Goal: Task Accomplishment & Management: Complete application form

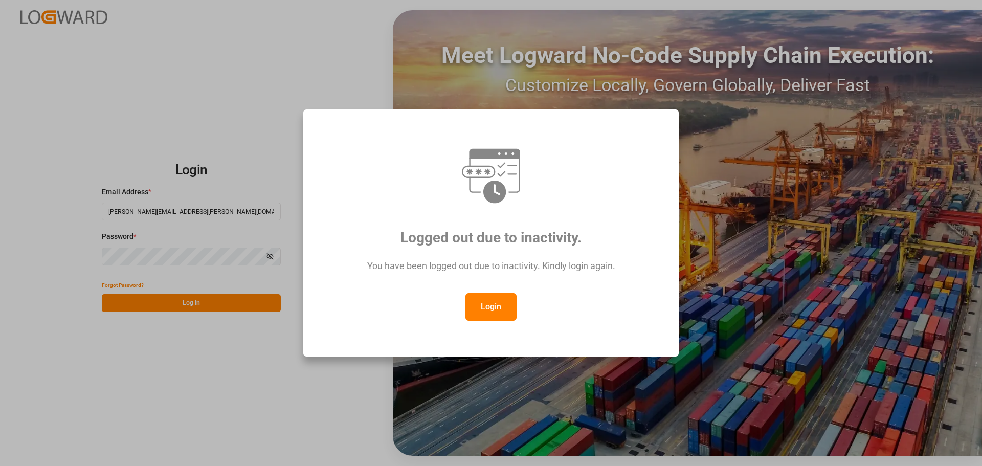
click at [494, 309] on button "Login" at bounding box center [490, 307] width 51 height 28
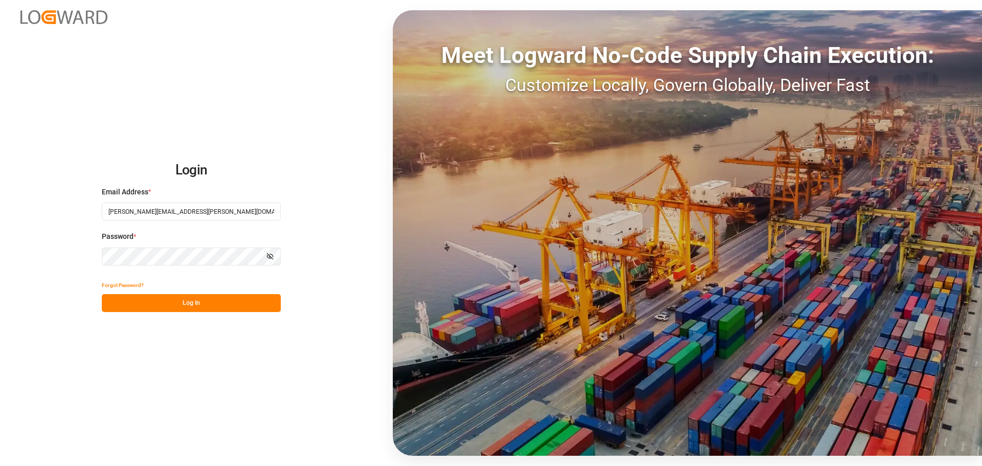
click at [180, 309] on button "Log In" at bounding box center [191, 303] width 179 height 18
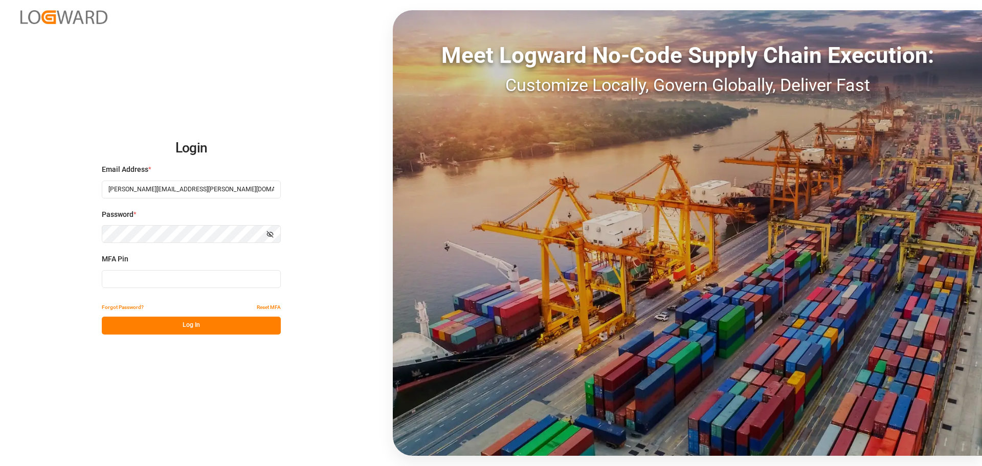
click at [151, 282] on input at bounding box center [191, 279] width 179 height 18
type input "022236"
click at [200, 324] on button "Log In" at bounding box center [191, 326] width 179 height 18
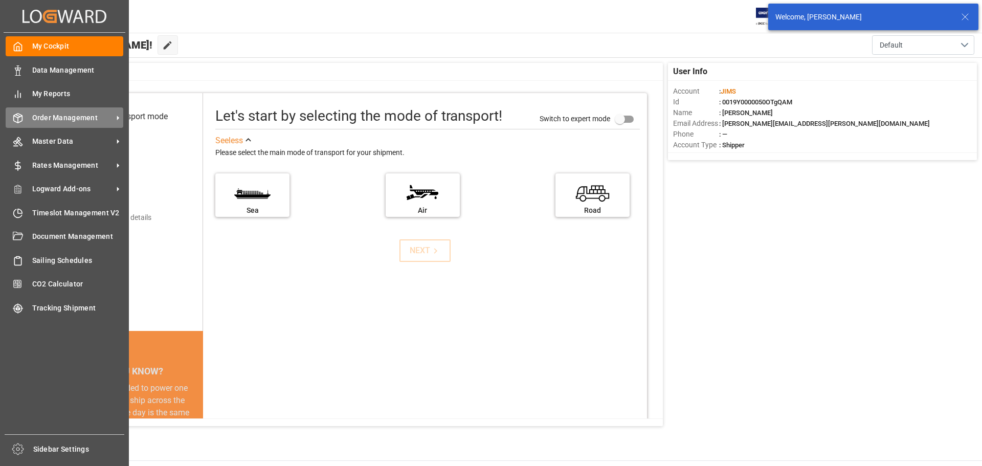
click at [51, 117] on span "Order Management" at bounding box center [72, 118] width 81 height 11
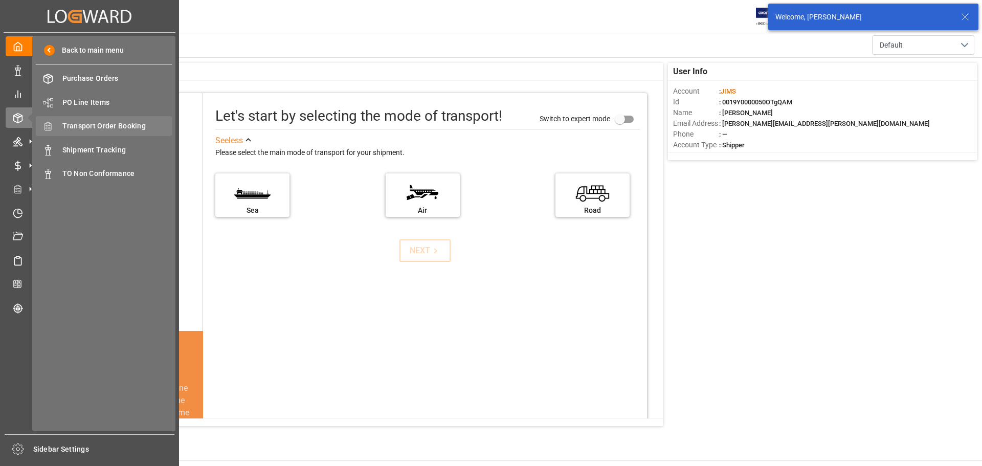
click at [109, 125] on span "Transport Order Booking" at bounding box center [117, 126] width 110 height 11
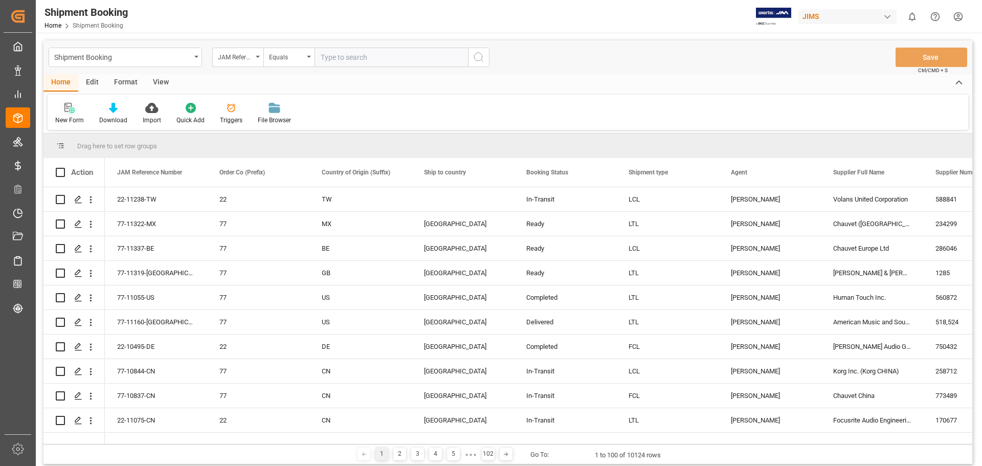
click at [68, 109] on icon at bounding box center [69, 108] width 10 height 10
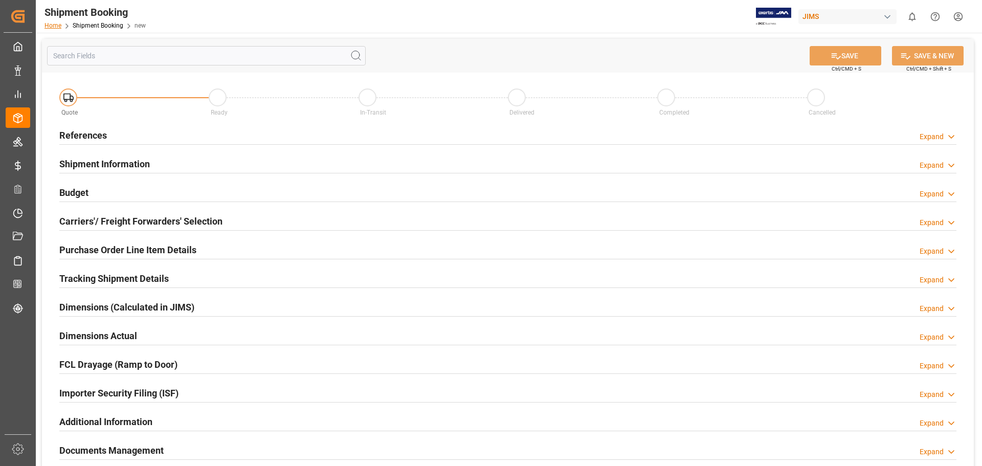
click at [51, 23] on link "Home" at bounding box center [52, 25] width 17 height 7
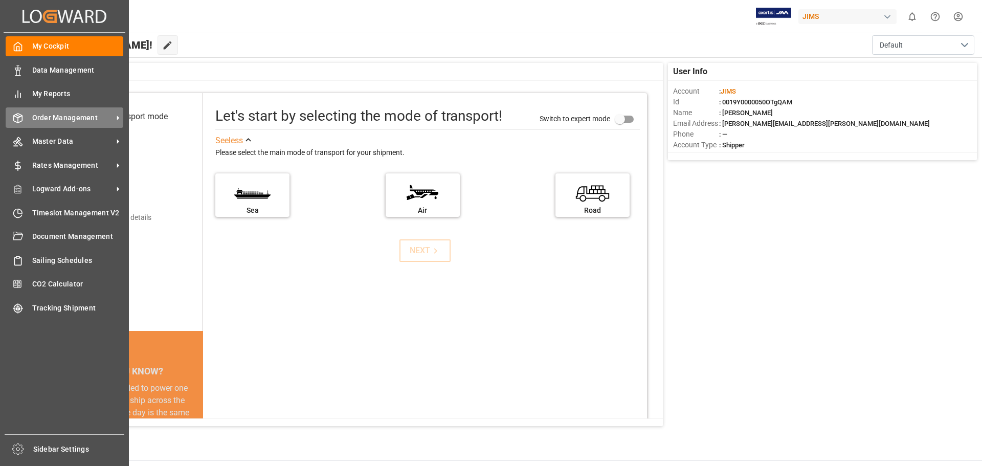
click at [24, 115] on div "Order Management Order Management" at bounding box center [65, 117] width 118 height 20
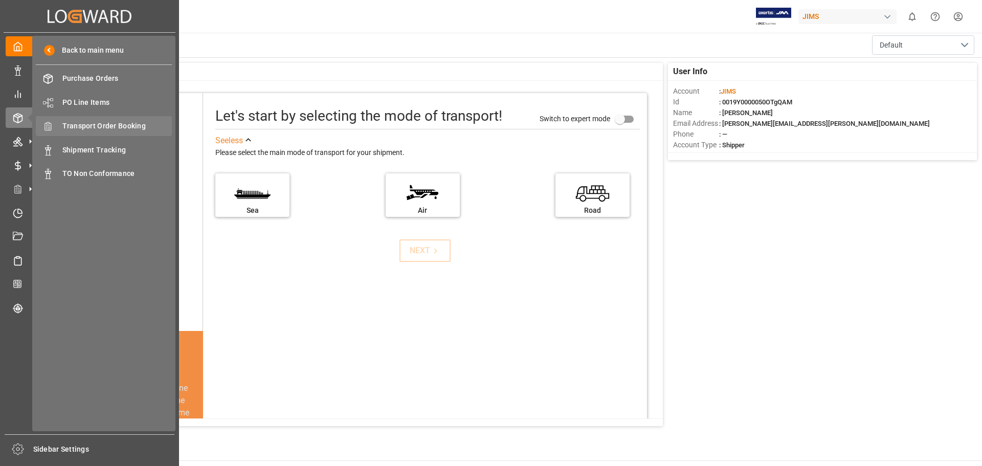
click at [104, 123] on span "Transport Order Booking" at bounding box center [117, 126] width 110 height 11
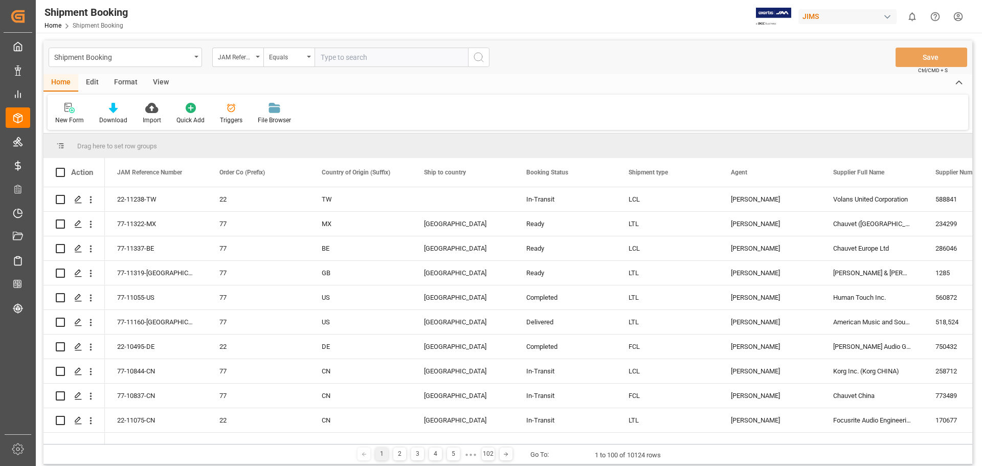
click at [344, 60] on input "text" at bounding box center [391, 57] width 153 height 19
type input "77-10246-US"
click at [473, 61] on icon "search button" at bounding box center [479, 57] width 12 height 12
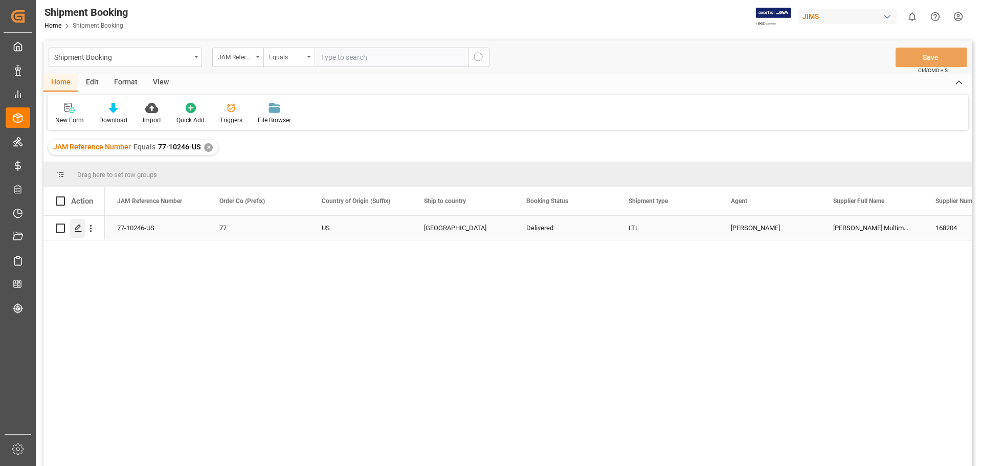
click at [79, 228] on icon "Press SPACE to select this row." at bounding box center [78, 228] width 8 height 8
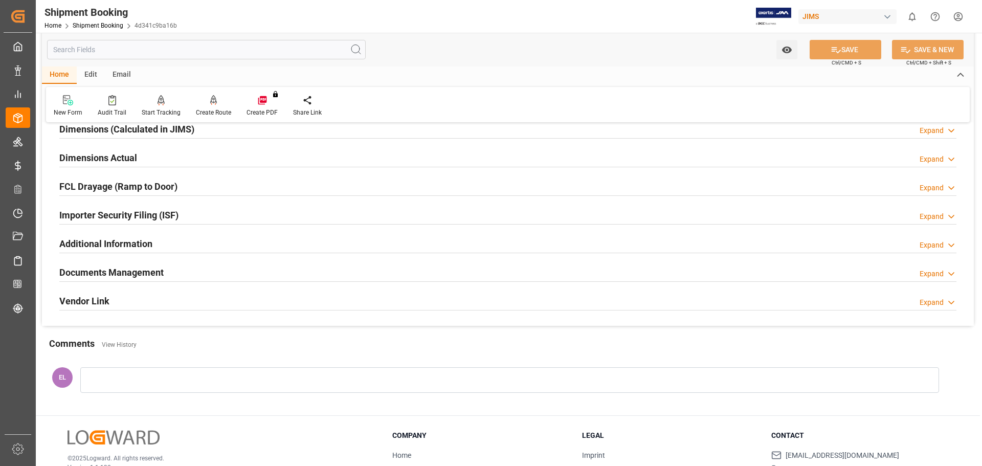
scroll to position [216, 0]
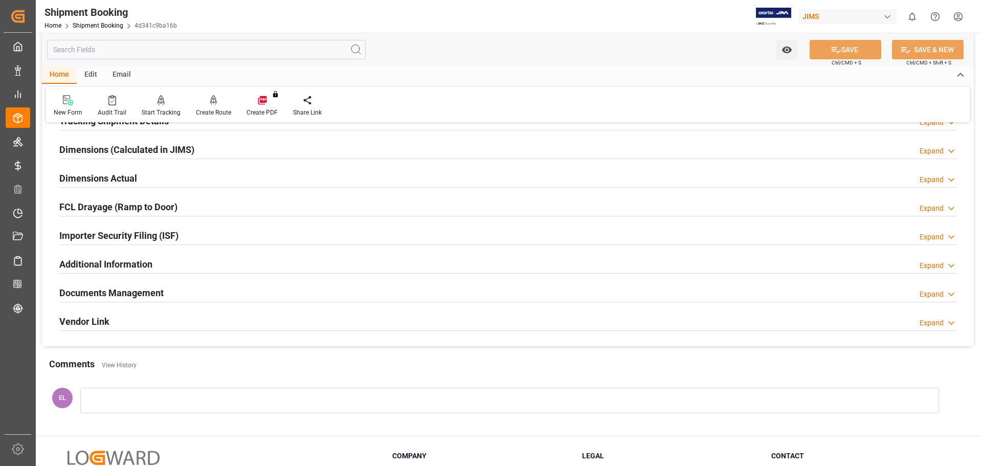
click at [133, 293] on h2 "Documents Management" at bounding box center [111, 293] width 104 height 14
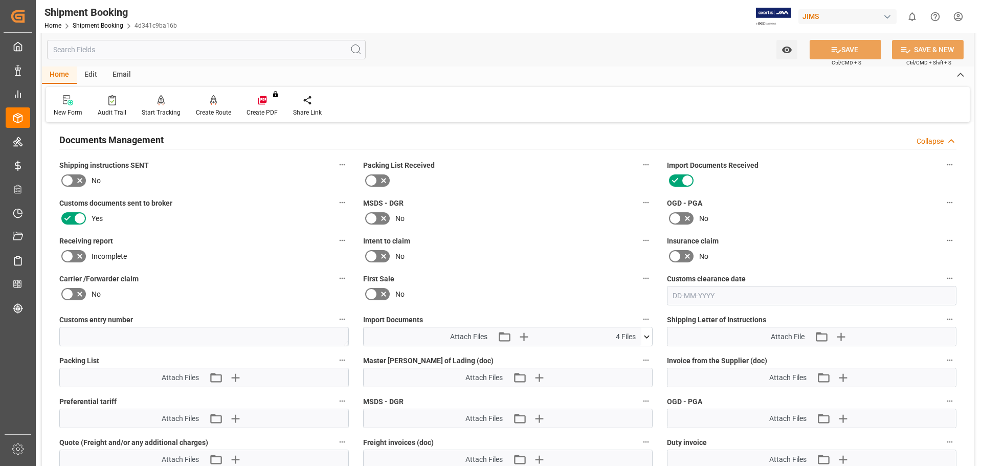
scroll to position [472, 0]
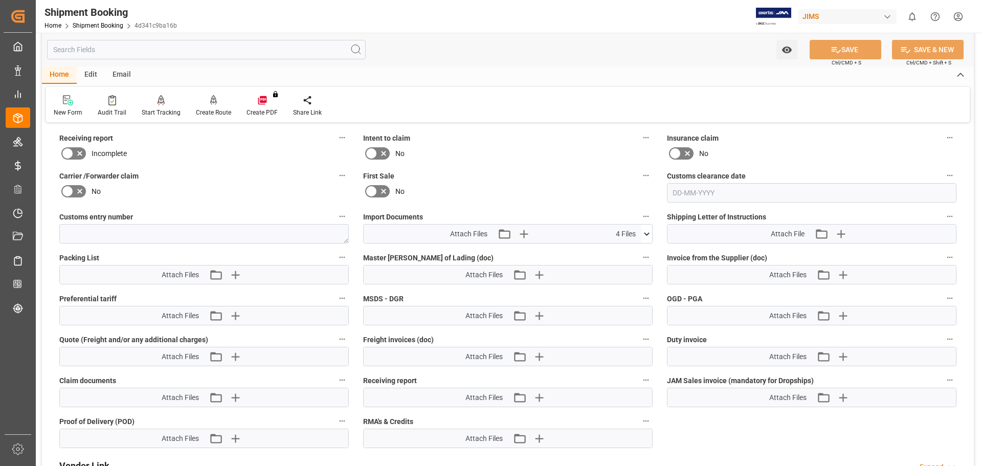
click at [642, 232] on icon at bounding box center [646, 234] width 11 height 11
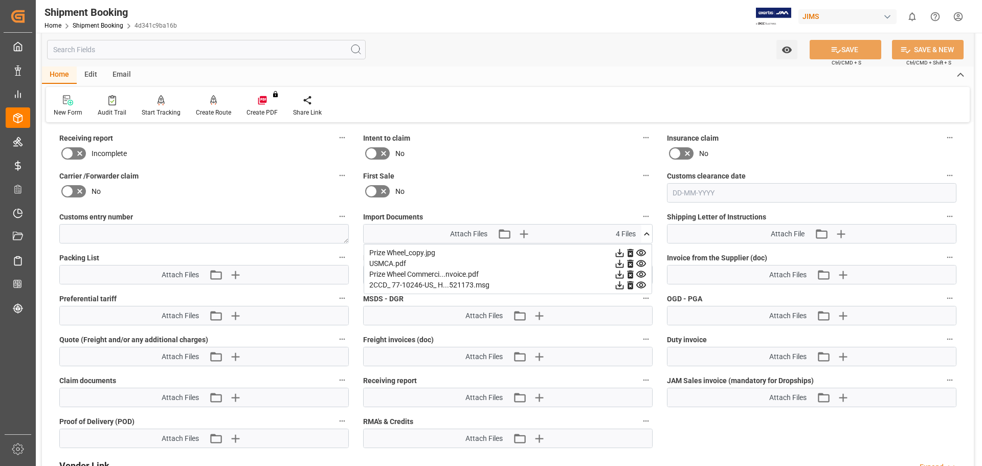
click at [407, 285] on div "2CCD_ 77-10246-US_ H...521173.msg" at bounding box center [507, 285] width 277 height 11
click at [459, 284] on div "2CCD_ 77-10246-US_ H...521173.msg" at bounding box center [507, 285] width 277 height 11
click at [641, 285] on icon at bounding box center [641, 285] width 11 height 11
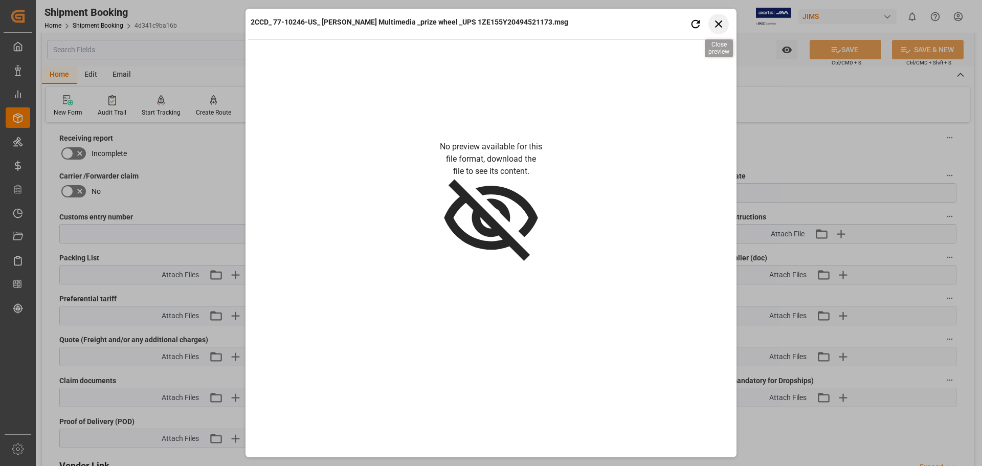
click at [716, 25] on icon "button" at bounding box center [718, 23] width 13 height 13
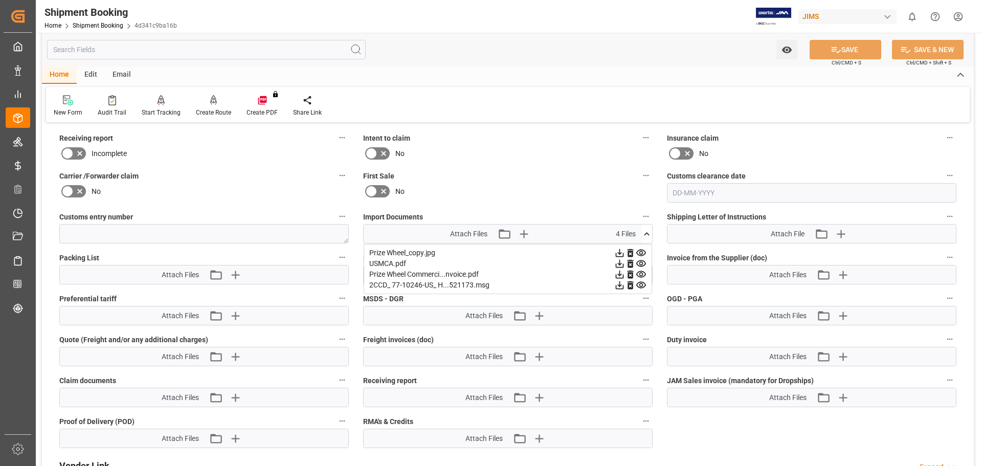
click at [618, 285] on icon at bounding box center [620, 285] width 8 height 8
click at [97, 26] on link "Shipment Booking" at bounding box center [98, 25] width 51 height 7
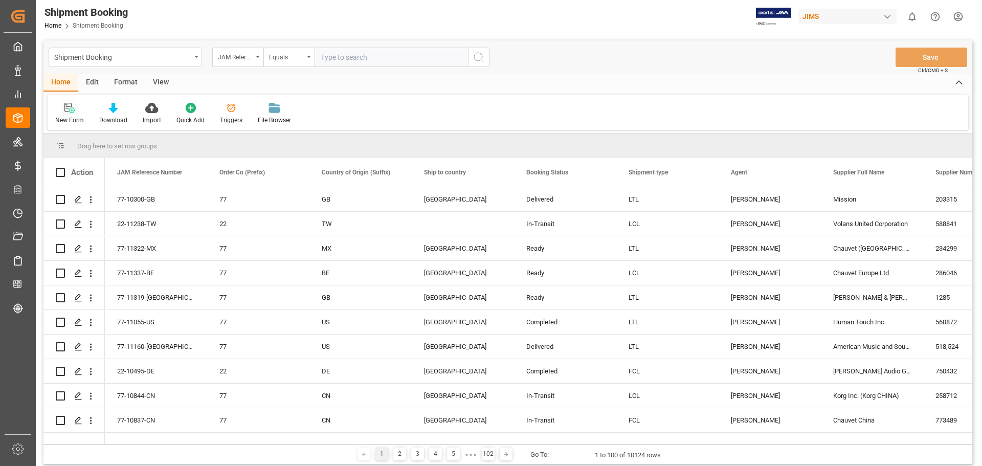
click at [71, 115] on div "New Form" at bounding box center [70, 113] width 44 height 23
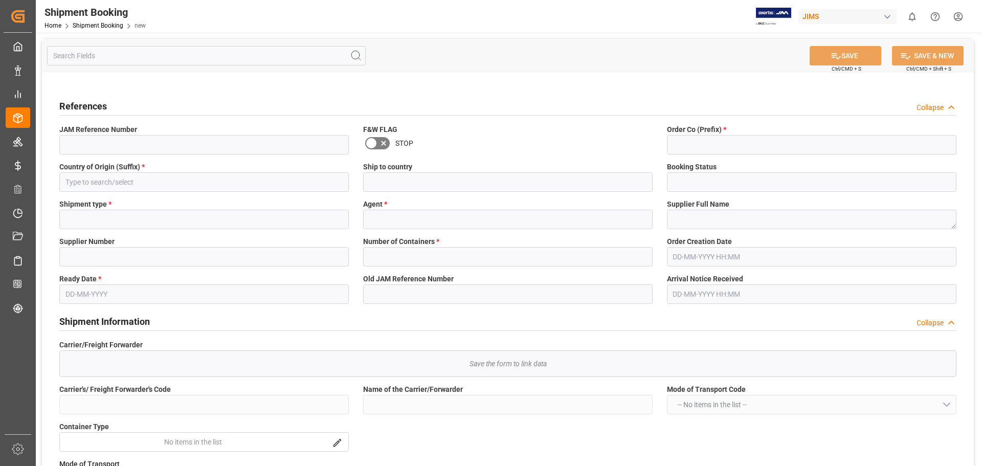
type input "Quote"
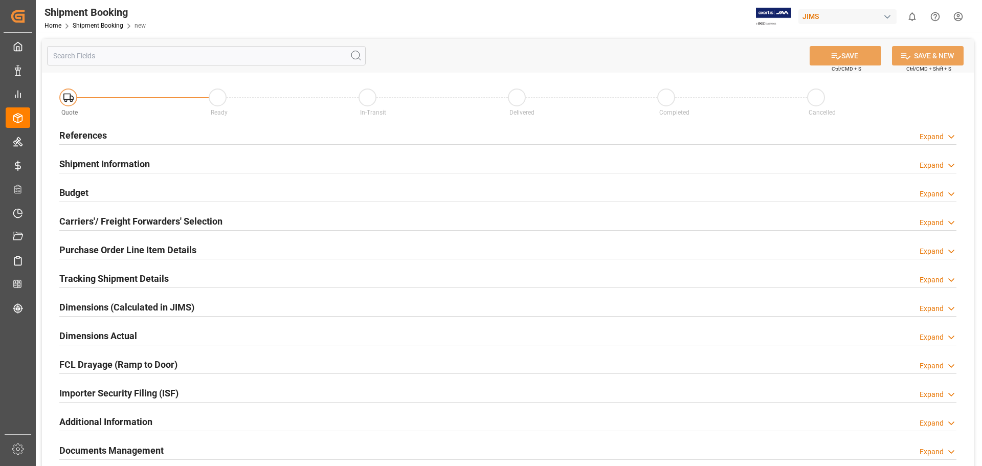
click at [66, 133] on h2 "References" at bounding box center [83, 135] width 48 height 14
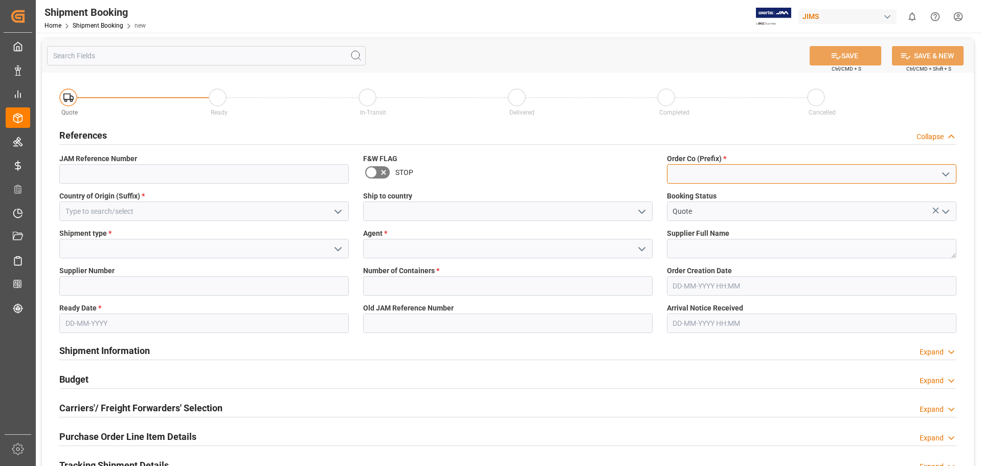
click at [723, 176] on input at bounding box center [811, 173] width 289 height 19
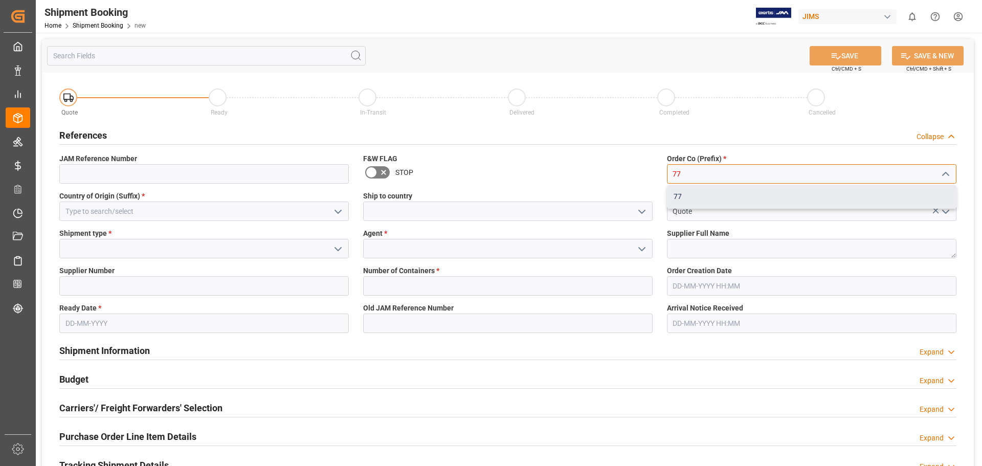
click at [721, 198] on div "77" at bounding box center [811, 196] width 288 height 23
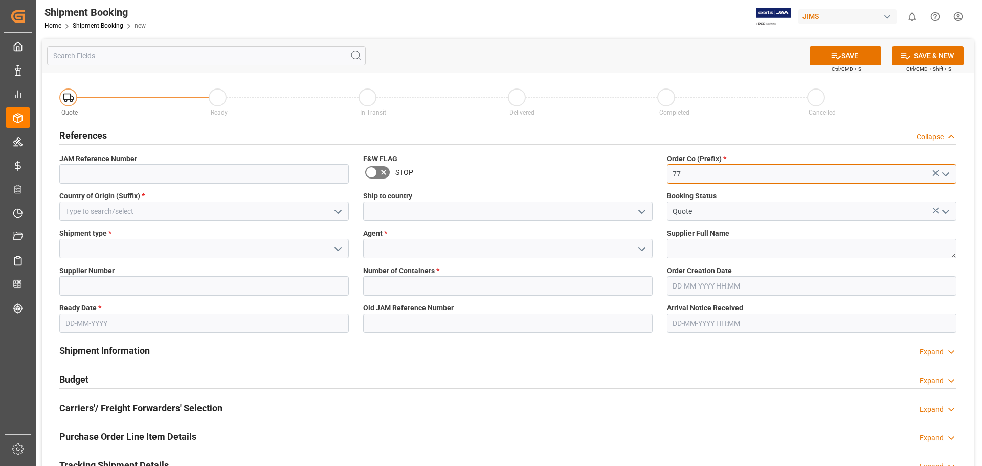
type input "77"
click at [402, 211] on input at bounding box center [507, 210] width 289 height 19
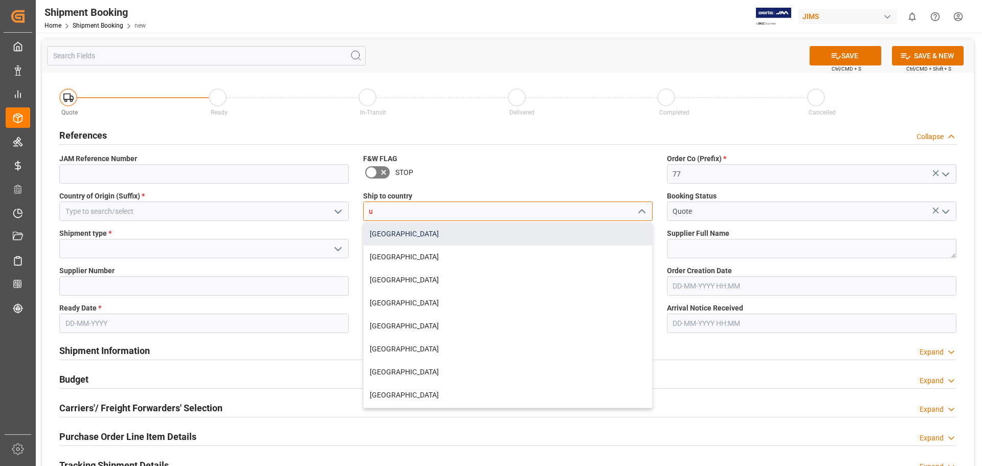
click at [404, 238] on div "[GEOGRAPHIC_DATA]" at bounding box center [508, 233] width 288 height 23
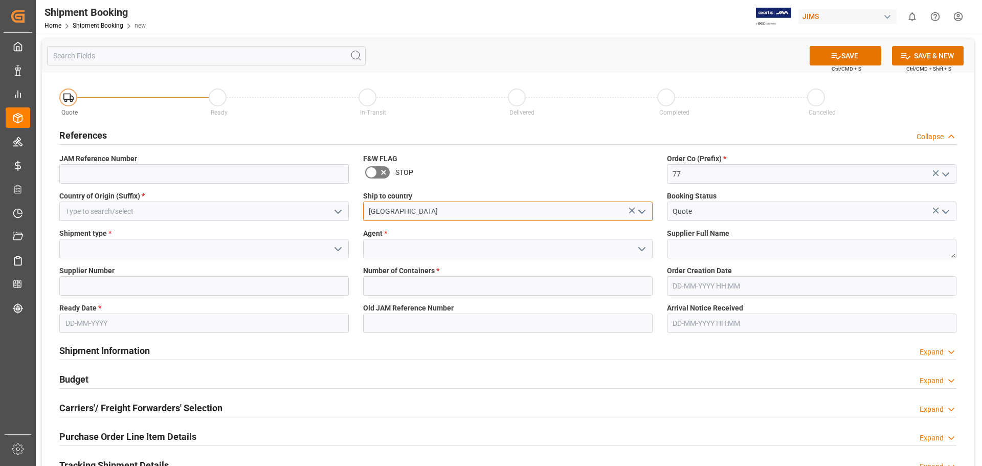
type input "[GEOGRAPHIC_DATA]"
click at [96, 211] on input at bounding box center [203, 210] width 289 height 19
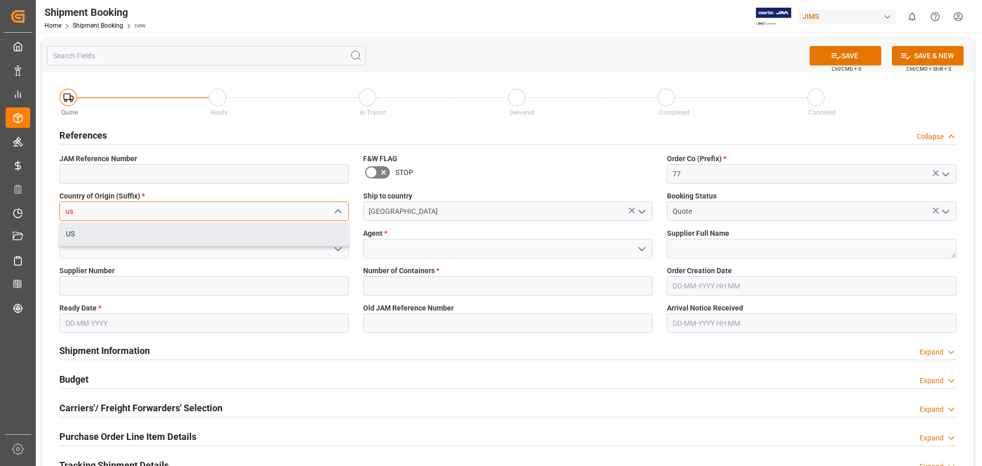
click at [110, 233] on div "US" at bounding box center [204, 233] width 288 height 23
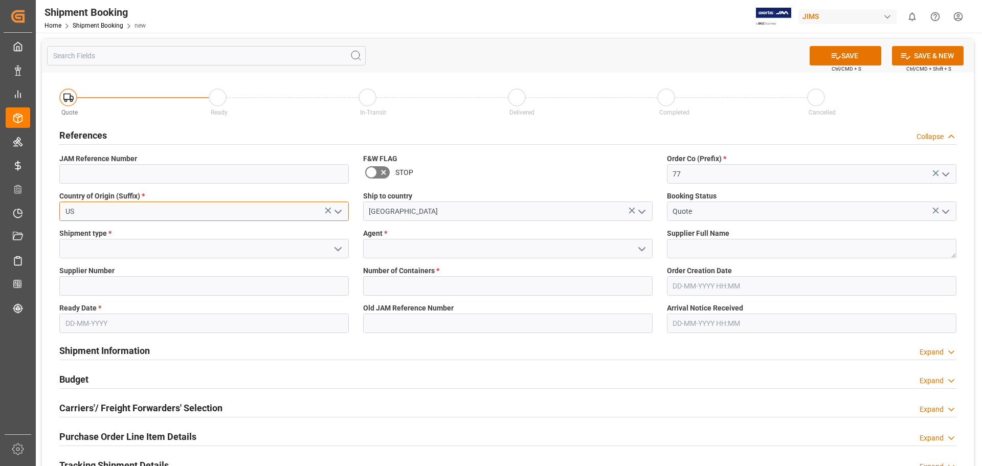
type input "US"
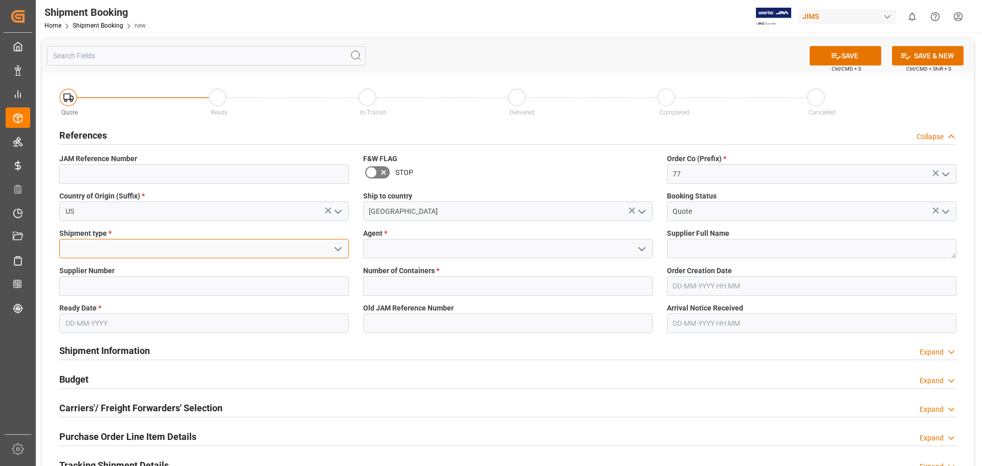
click at [117, 248] on input at bounding box center [203, 248] width 289 height 19
click at [337, 252] on icon "open menu" at bounding box center [338, 249] width 12 height 12
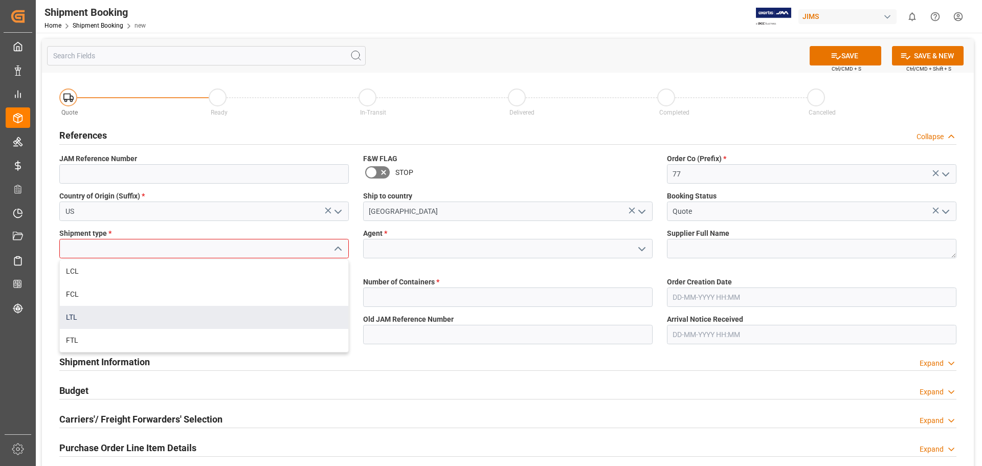
click at [259, 320] on div "LTL" at bounding box center [204, 317] width 288 height 23
type input "LTL"
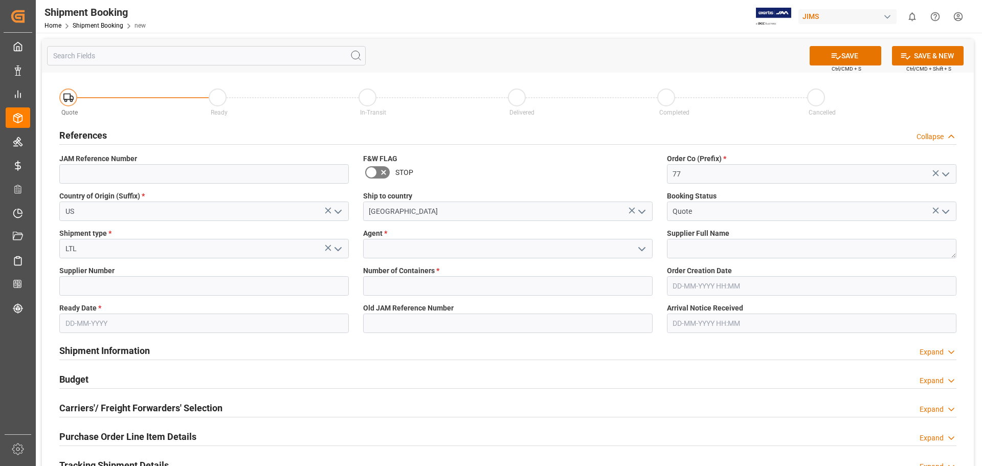
click at [96, 320] on input "text" at bounding box center [203, 323] width 289 height 19
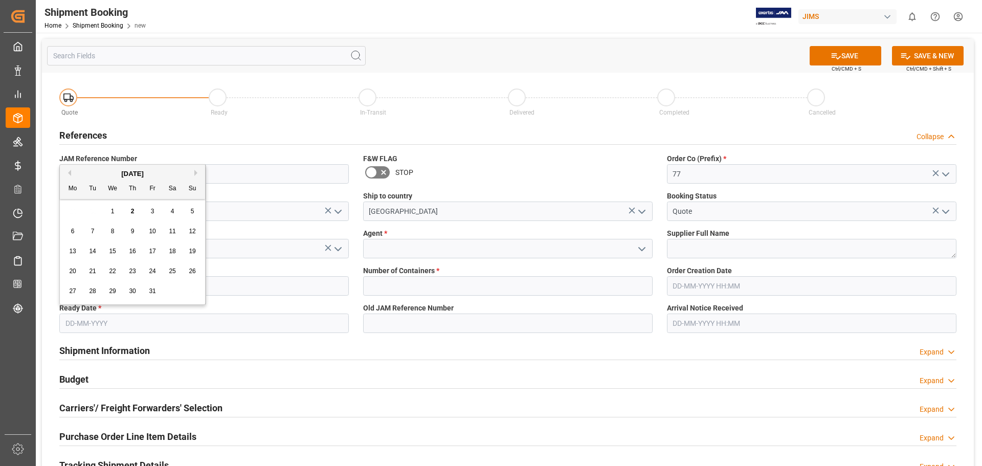
click at [72, 232] on span "6" at bounding box center [73, 231] width 4 height 7
type input "[DATE]"
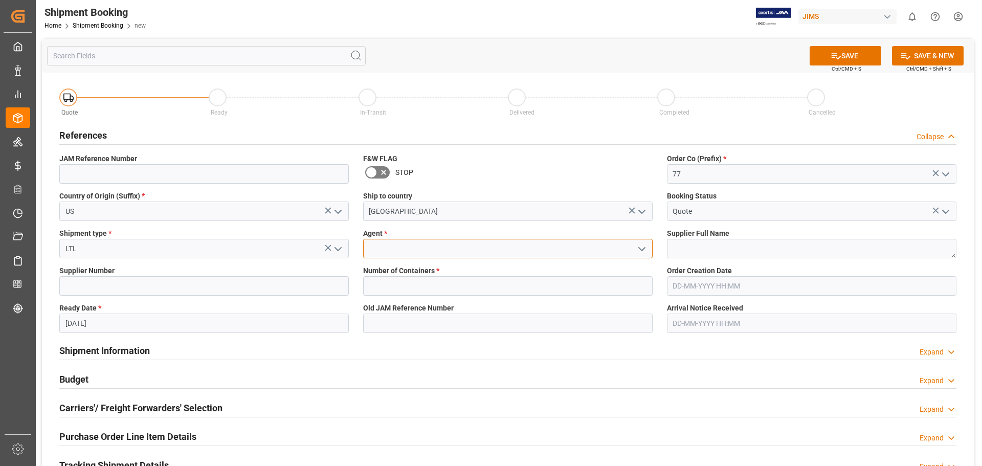
click at [522, 249] on input at bounding box center [507, 248] width 289 height 19
click at [638, 250] on icon "open menu" at bounding box center [642, 249] width 12 height 12
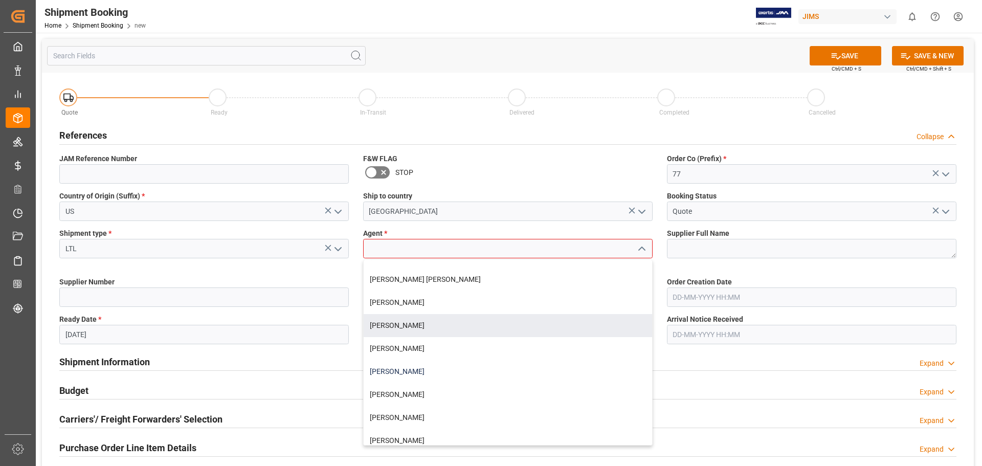
scroll to position [85, 0]
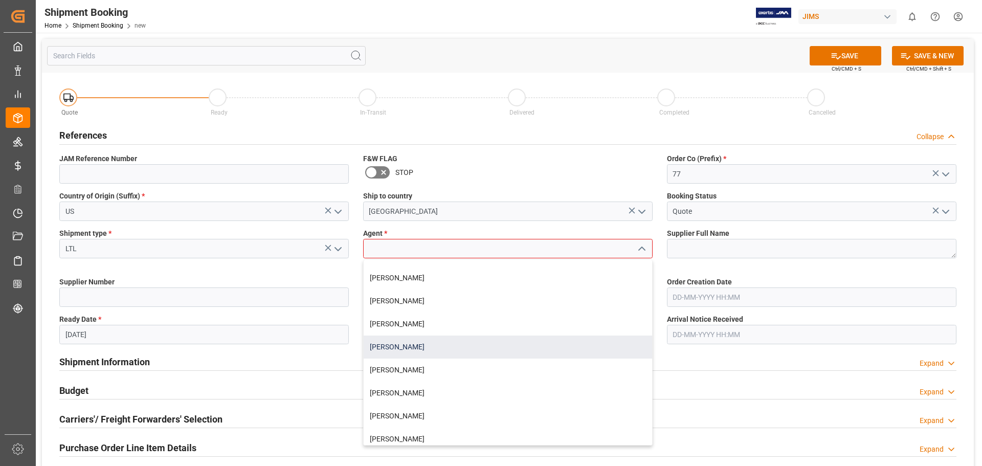
click at [453, 347] on div "[PERSON_NAME]" at bounding box center [508, 346] width 288 height 23
type input "[PERSON_NAME]"
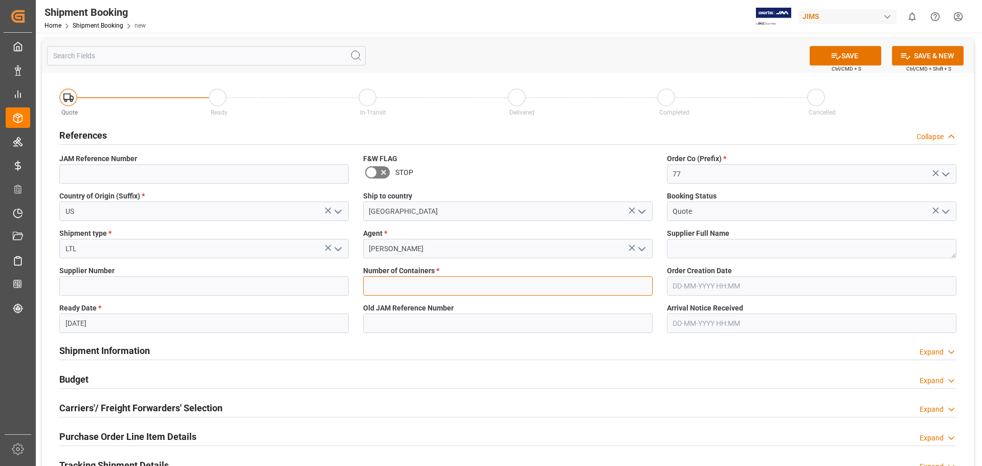
click at [385, 280] on input "text" at bounding box center [507, 285] width 289 height 19
type input "0"
click at [848, 55] on button "SAVE" at bounding box center [846, 55] width 72 height 19
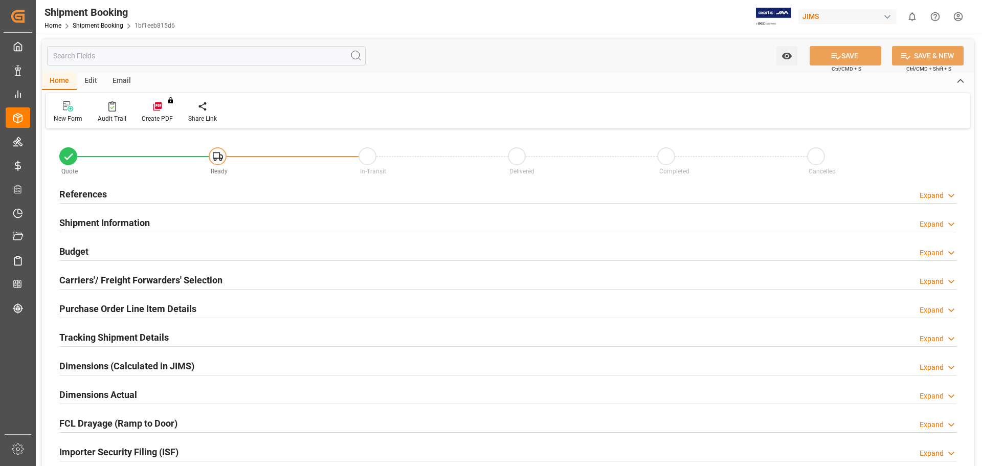
type input "0"
type input "[DATE]"
click at [87, 189] on h2 "References" at bounding box center [83, 194] width 48 height 14
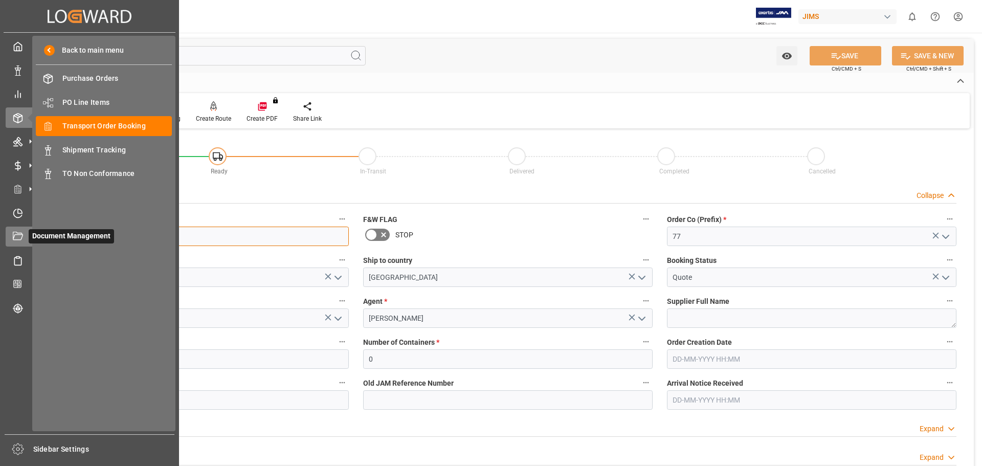
drag, startPoint x: 114, startPoint y: 237, endPoint x: 21, endPoint y: 234, distance: 92.6
click at [21, 234] on div "Created by potrace 1.15, written by [PERSON_NAME] [DATE]-[DATE] Created by potr…" at bounding box center [491, 233] width 982 height 466
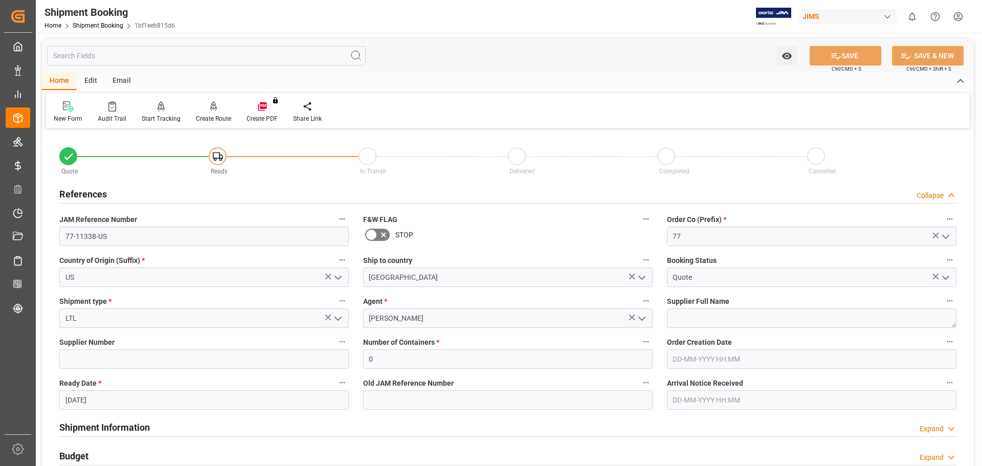
click at [451, 110] on div "New Form Audit Trail Start Tracking Create Empty Shipment Tracking Create Route…" at bounding box center [508, 110] width 924 height 35
click at [92, 24] on link "Shipment Booking" at bounding box center [98, 25] width 51 height 7
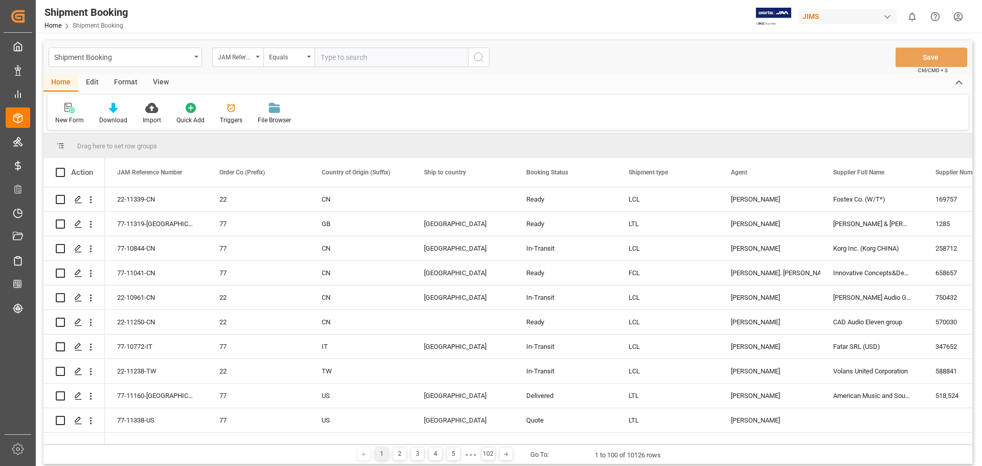
click at [71, 109] on icon at bounding box center [69, 108] width 10 height 10
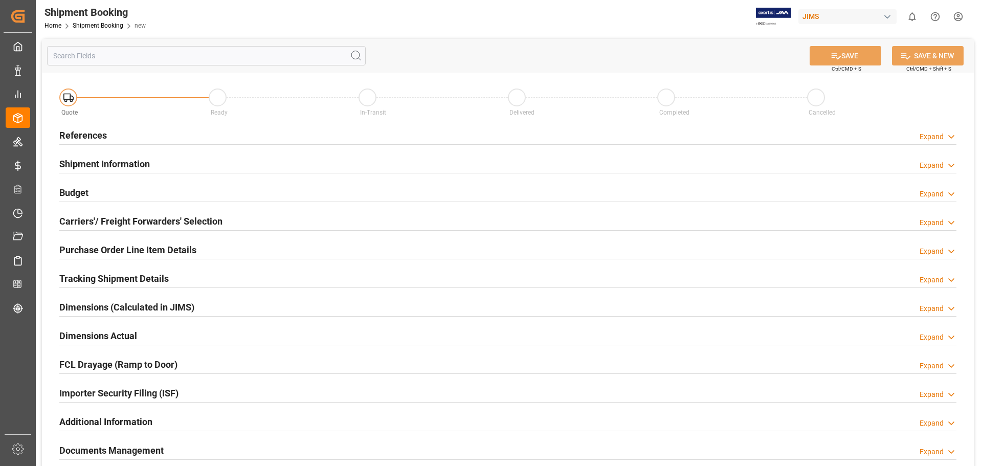
click at [95, 137] on h2 "References" at bounding box center [83, 135] width 48 height 14
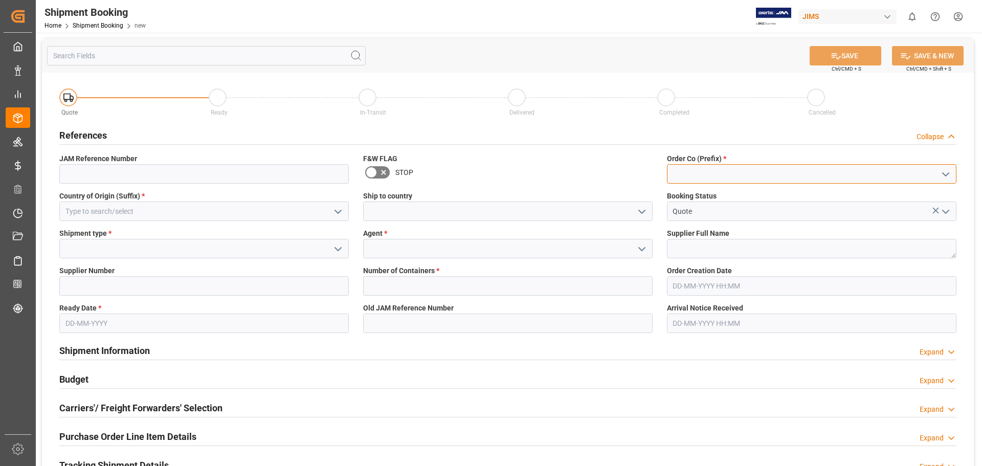
click at [731, 176] on input at bounding box center [811, 173] width 289 height 19
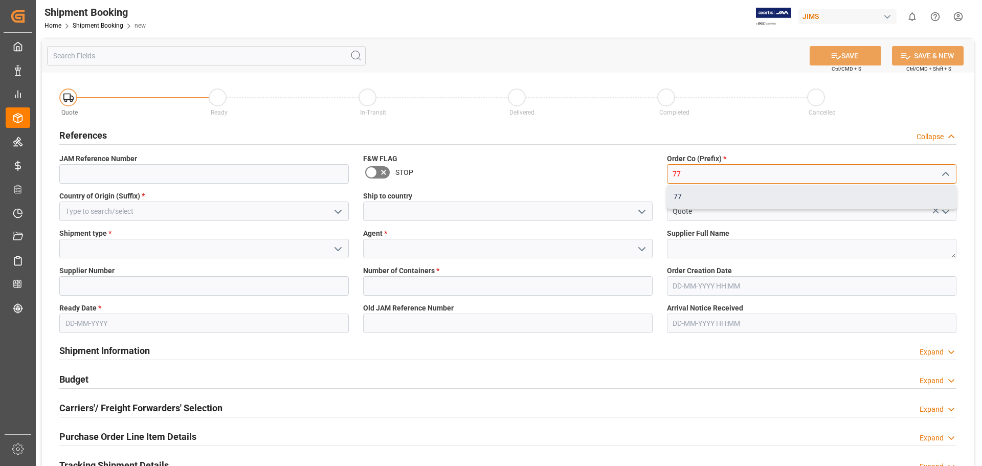
click at [686, 193] on div "77" at bounding box center [811, 196] width 288 height 23
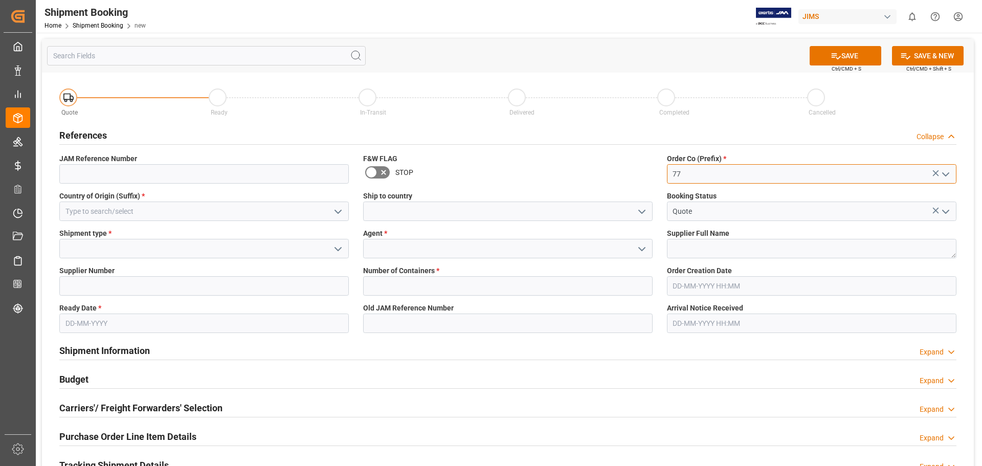
type input "77"
click at [386, 246] on input at bounding box center [507, 248] width 289 height 19
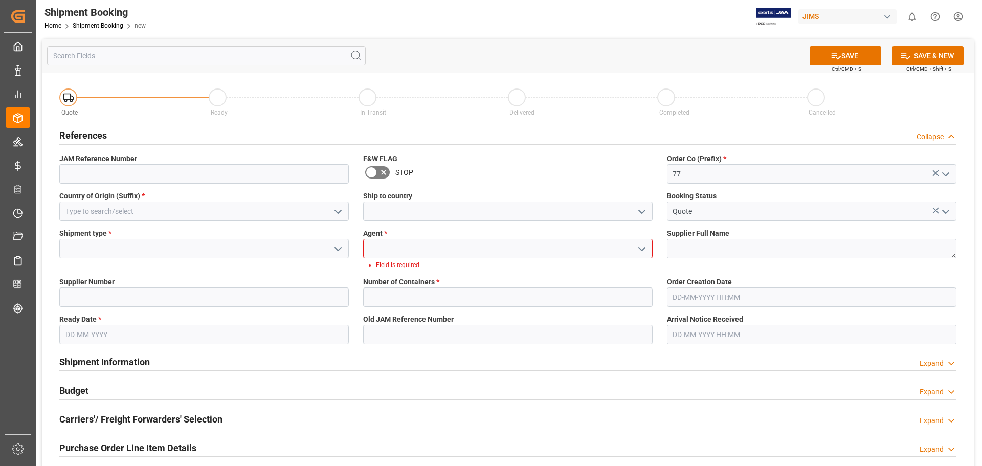
click at [646, 247] on icon "open menu" at bounding box center [642, 249] width 12 height 12
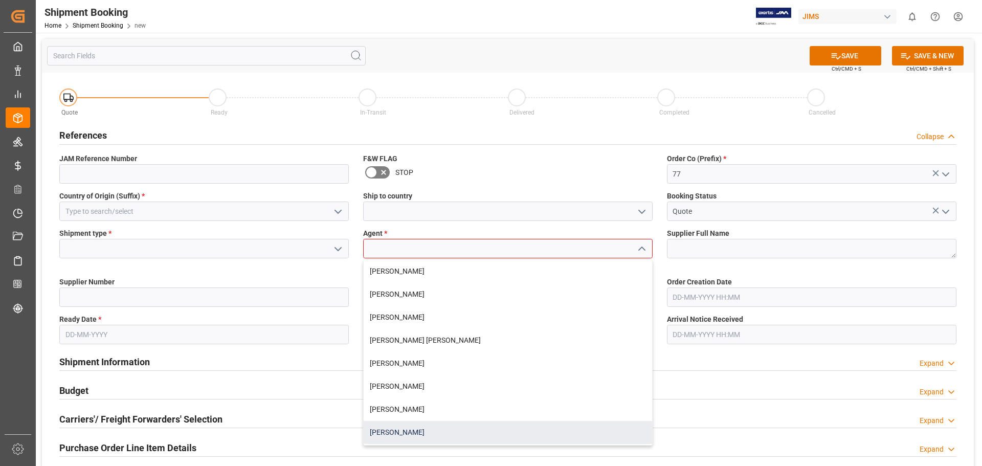
click at [460, 435] on div "[PERSON_NAME]" at bounding box center [508, 432] width 288 height 23
type input "[PERSON_NAME]"
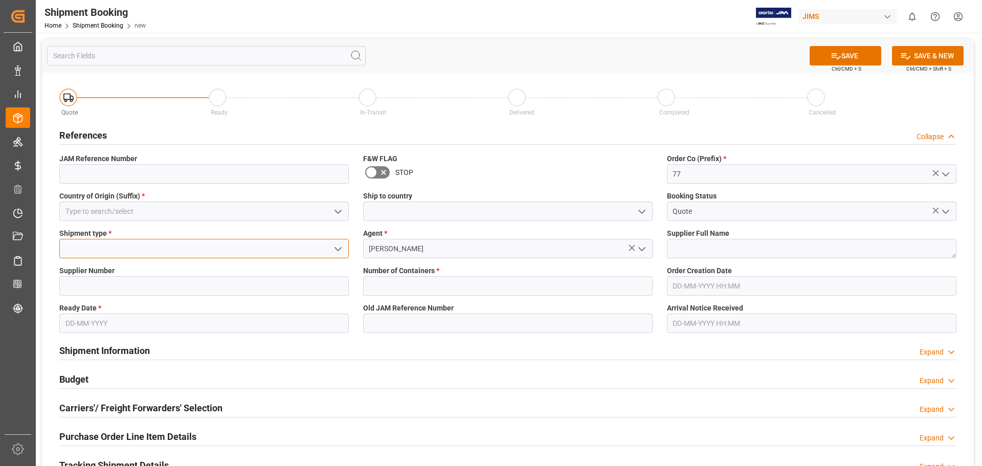
click at [103, 249] on input at bounding box center [203, 248] width 289 height 19
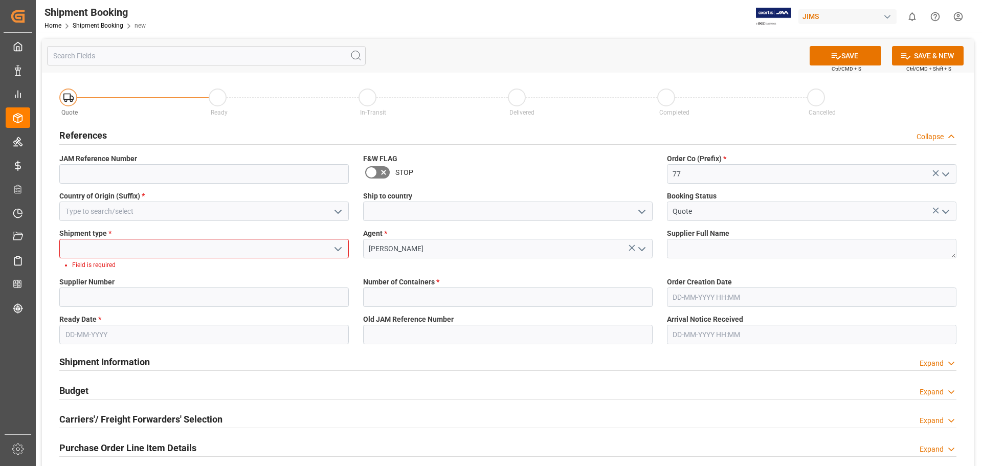
click at [340, 248] on polyline "open menu" at bounding box center [338, 249] width 6 height 3
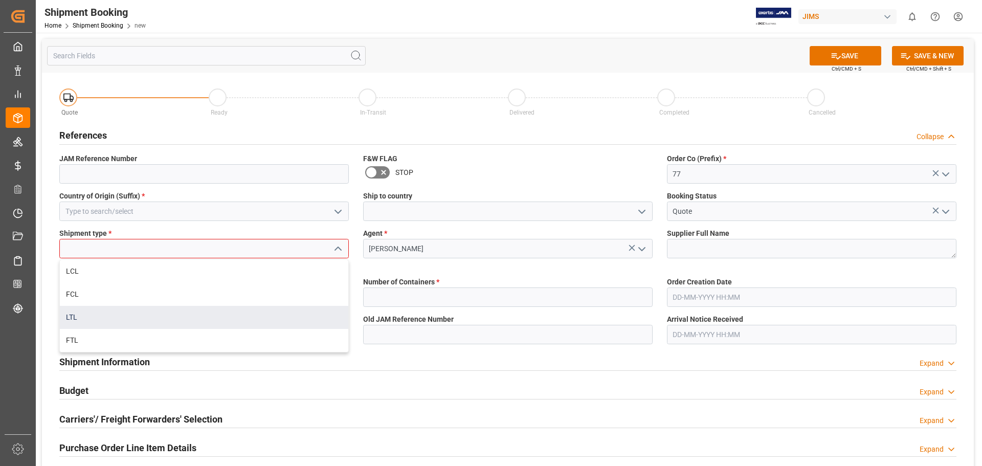
click at [219, 313] on div "LTL" at bounding box center [204, 317] width 288 height 23
type input "LTL"
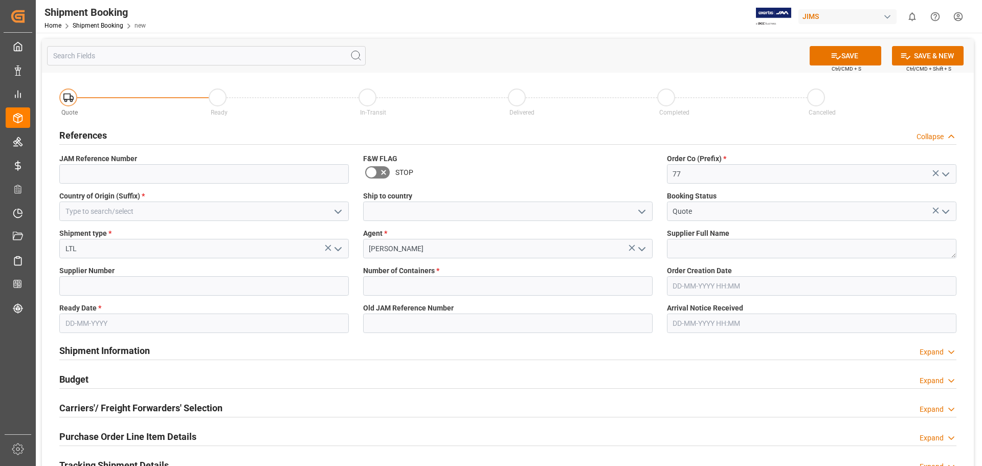
click at [110, 327] on input "text" at bounding box center [203, 323] width 289 height 19
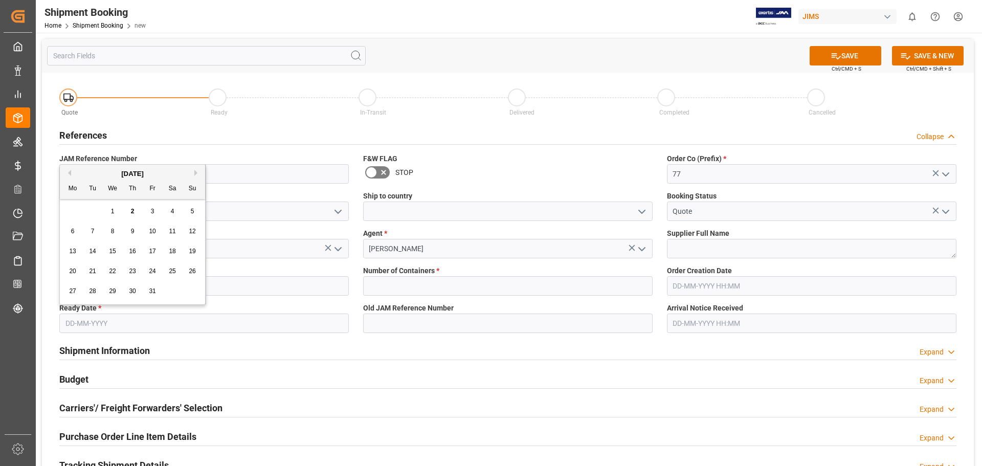
click at [93, 232] on span "7" at bounding box center [93, 231] width 4 height 7
type input "[DATE]"
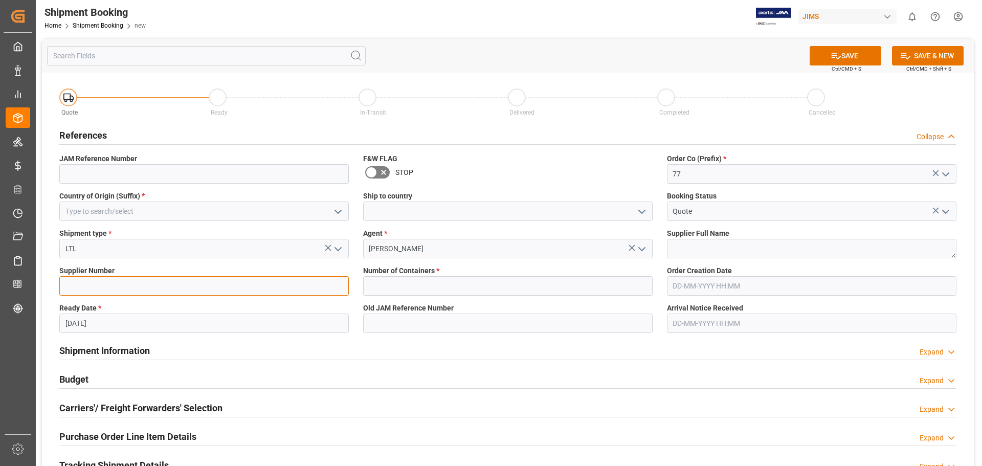
click at [111, 288] on input at bounding box center [203, 285] width 289 height 19
type input "524"
click at [137, 206] on input at bounding box center [203, 210] width 289 height 19
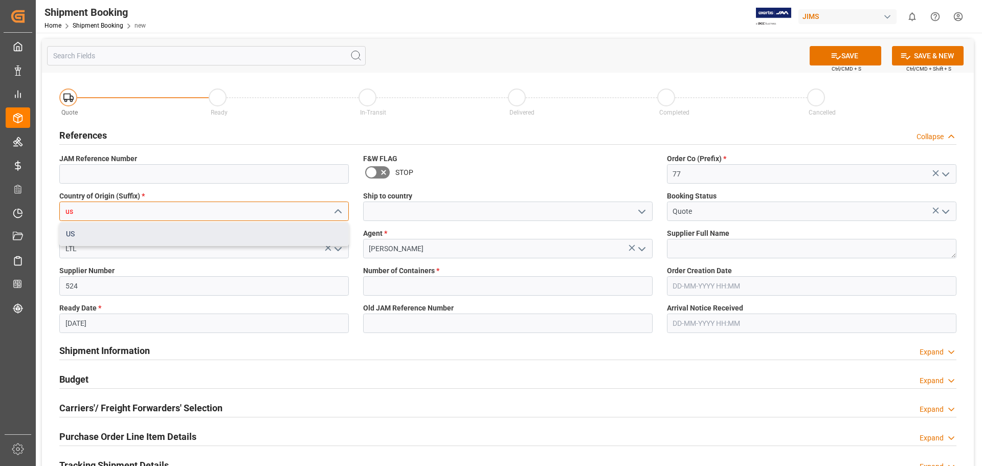
click at [101, 235] on div "US" at bounding box center [204, 233] width 288 height 23
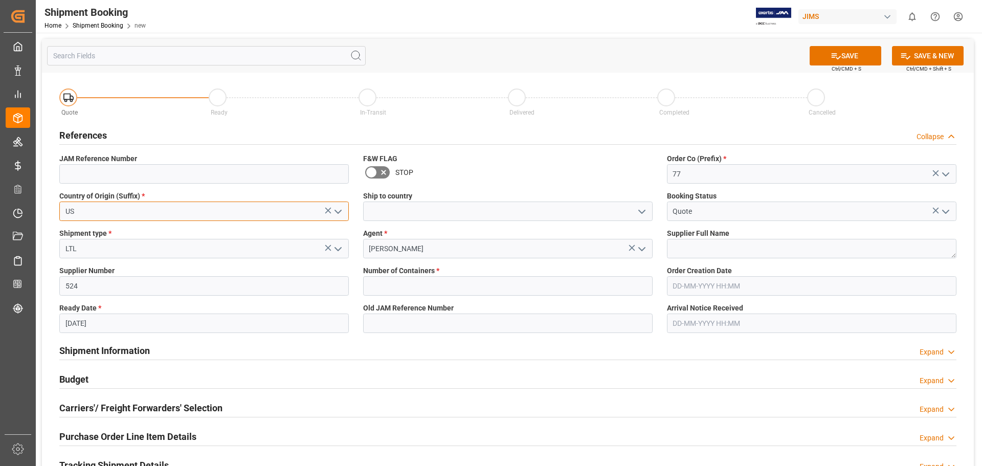
type input "US"
click at [462, 292] on input "text" at bounding box center [507, 285] width 289 height 19
type input "0"
click at [481, 211] on input at bounding box center [507, 210] width 289 height 19
click at [639, 209] on icon "open menu" at bounding box center [642, 212] width 12 height 12
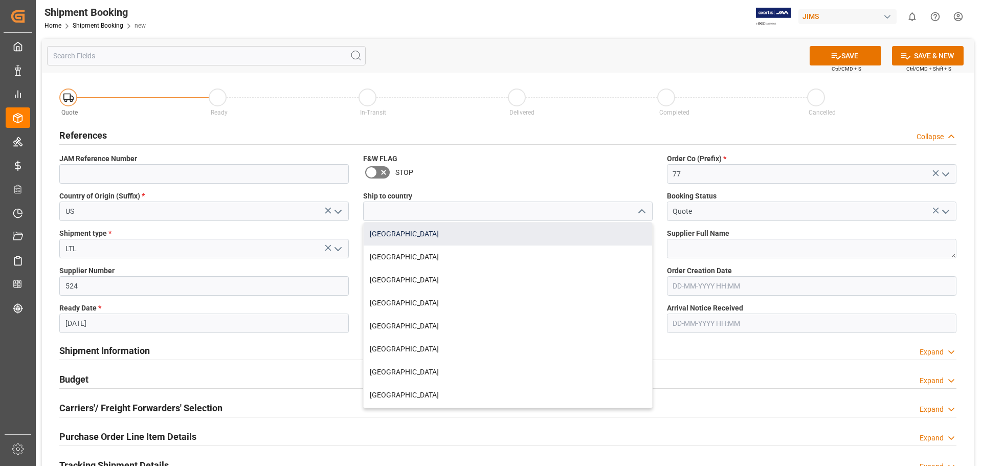
click at [597, 238] on div "[GEOGRAPHIC_DATA]" at bounding box center [508, 233] width 288 height 23
type input "[GEOGRAPHIC_DATA]"
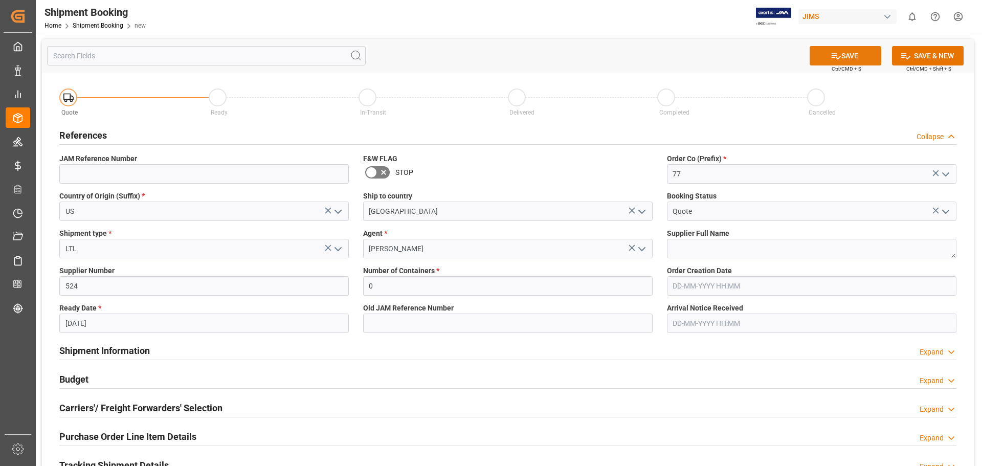
click at [838, 59] on icon at bounding box center [836, 56] width 11 height 11
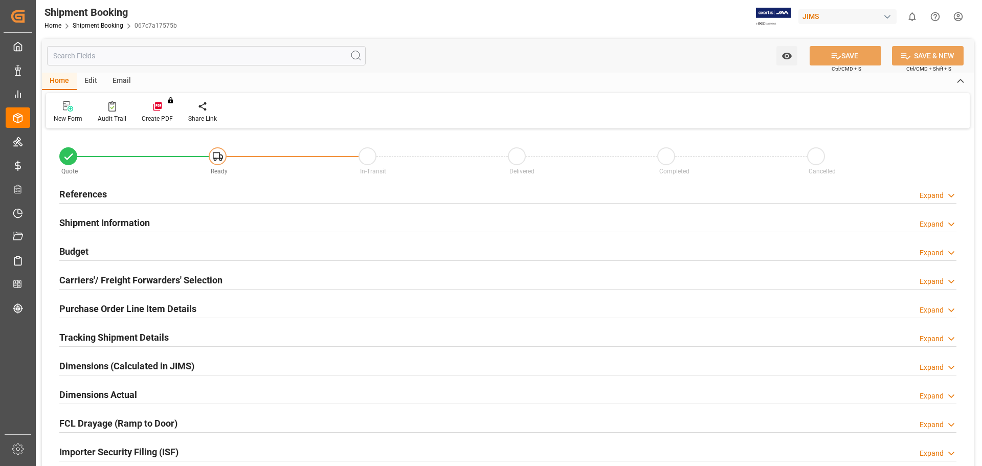
type input "0"
type input "[DATE]"
click at [94, 191] on h2 "References" at bounding box center [83, 194] width 48 height 14
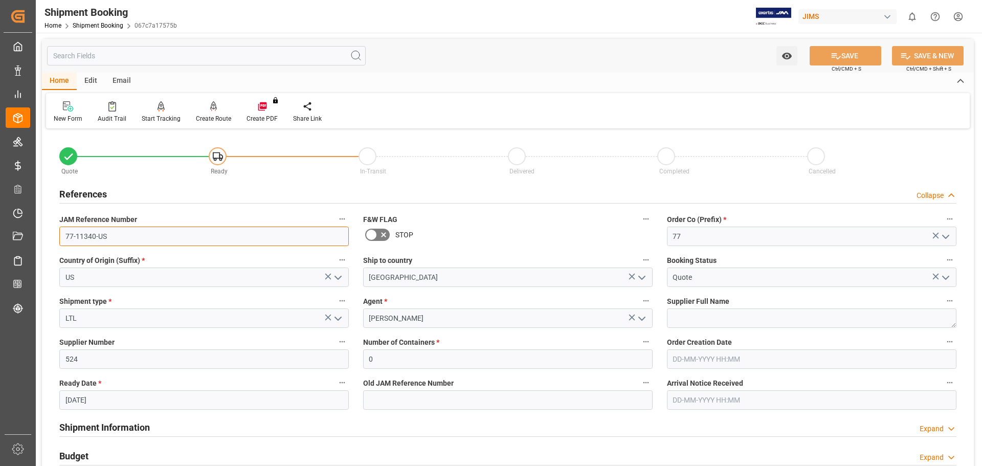
drag, startPoint x: 109, startPoint y: 241, endPoint x: 43, endPoint y: 231, distance: 66.7
click at [43, 231] on div "Quote Ready In-Transit Delivered Completed Cancelled References Collapse JAM Re…" at bounding box center [508, 449] width 932 height 636
